Goal: Navigation & Orientation: Find specific page/section

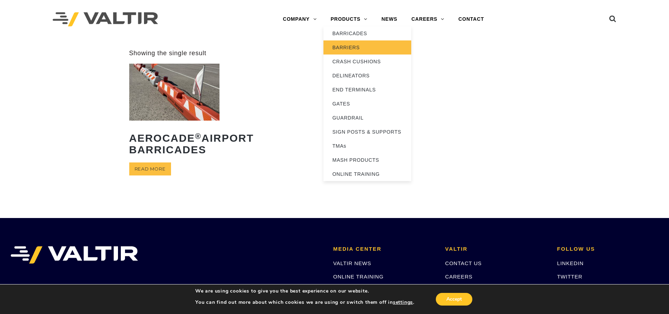
click at [343, 46] on link "BARRIERS" at bounding box center [367, 47] width 88 height 14
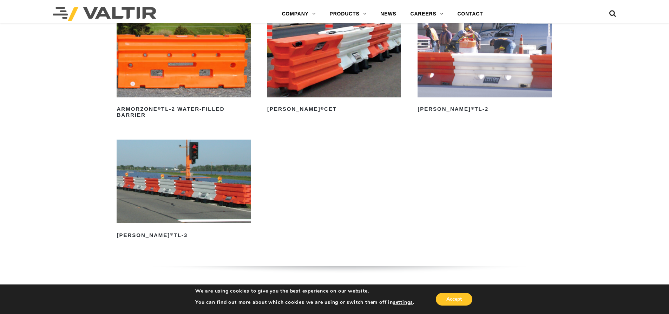
scroll to position [948, 0]
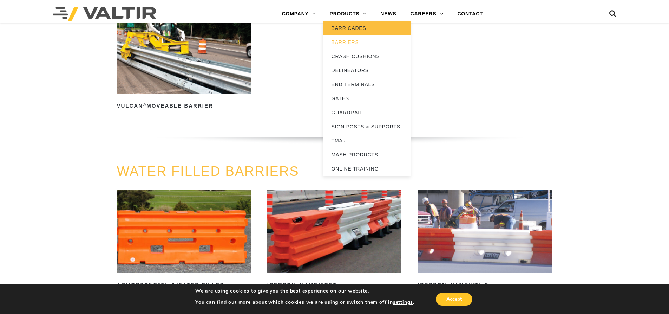
click at [347, 28] on link "BARRICADES" at bounding box center [367, 28] width 88 height 14
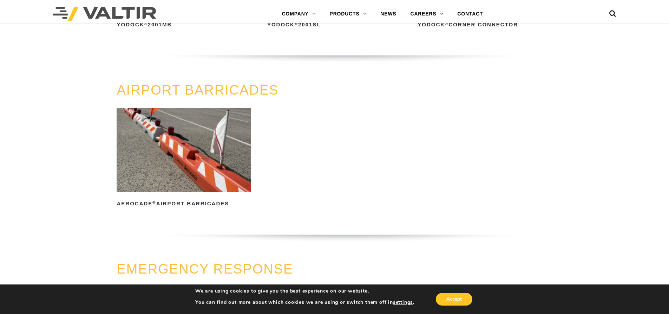
scroll to position [632, 0]
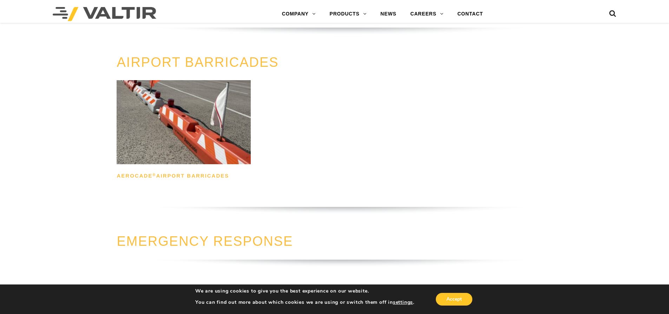
click at [176, 175] on h2 "Aerocade ® Airport Barricades" at bounding box center [184, 175] width 134 height 11
